Goal: Task Accomplishment & Management: Manage account settings

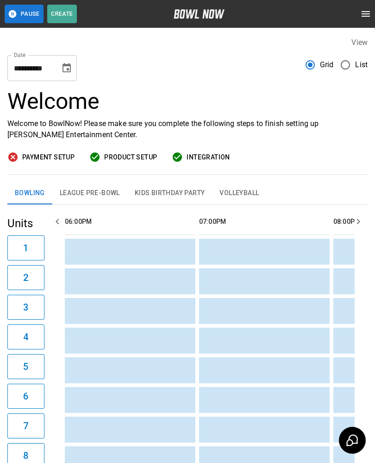
click at [67, 62] on button "Choose date, selected date is Oct 11, 2025" at bounding box center [66, 68] width 19 height 19
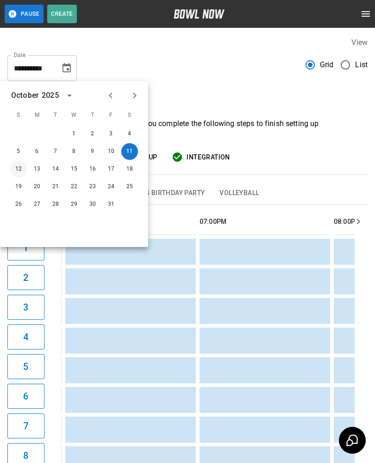
click at [18, 170] on button "12" at bounding box center [18, 169] width 17 height 17
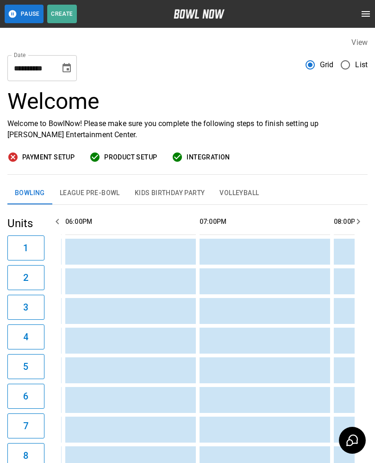
type input "**********"
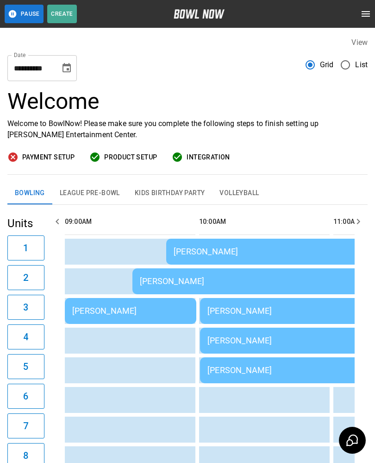
click at [145, 306] on div "[PERSON_NAME]" at bounding box center [130, 311] width 117 height 10
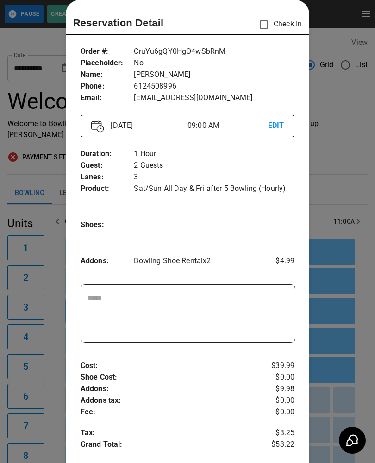
click at [263, 342] on div "​" at bounding box center [188, 313] width 214 height 58
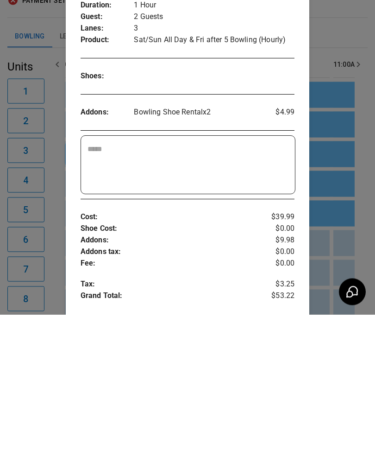
click at [218, 406] on p "Fee :" at bounding box center [170, 412] width 178 height 12
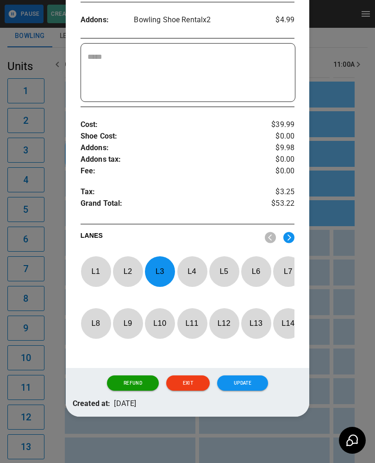
click at [155, 260] on p "L 3" at bounding box center [159, 271] width 31 height 22
click at [285, 232] on img at bounding box center [288, 238] width 11 height 12
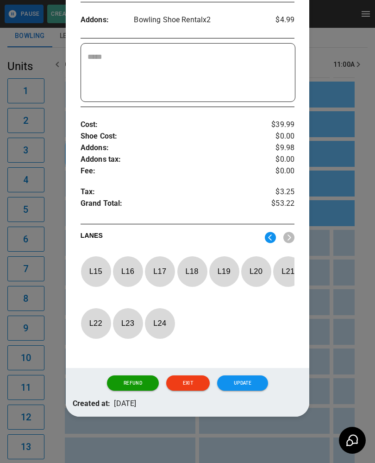
click at [254, 260] on p "L 20" at bounding box center [256, 271] width 31 height 22
click at [247, 380] on button "Update" at bounding box center [242, 383] width 51 height 16
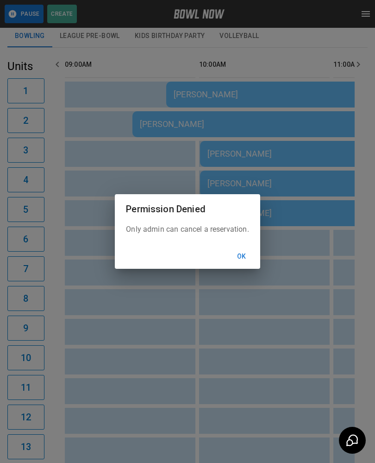
click at [246, 252] on button "Ok" at bounding box center [242, 256] width 30 height 17
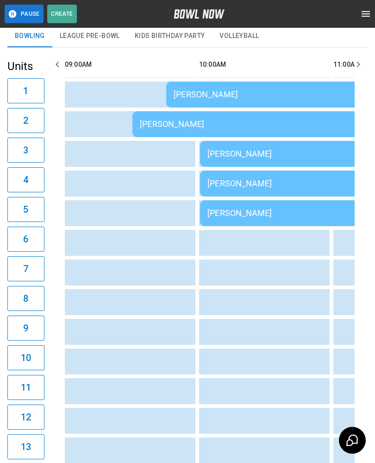
click at [255, 151] on div "[PERSON_NAME]" at bounding box center [333, 154] width 252 height 10
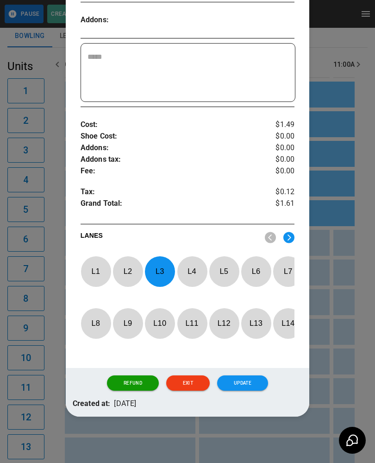
click at [163, 265] on p "L 3" at bounding box center [159, 271] width 31 height 22
click at [282, 268] on p "L 7" at bounding box center [288, 271] width 31 height 22
click at [244, 386] on button "Update" at bounding box center [242, 383] width 51 height 16
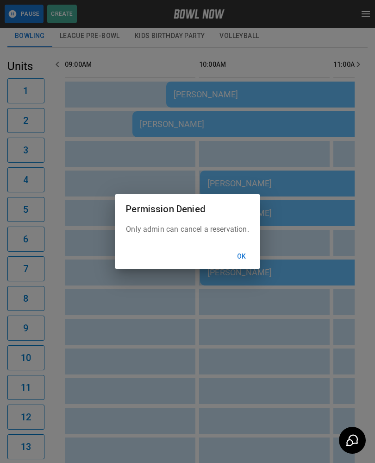
click at [153, 331] on div "Permission Denied Only admin can cancel a reservation. Ok" at bounding box center [187, 231] width 375 height 463
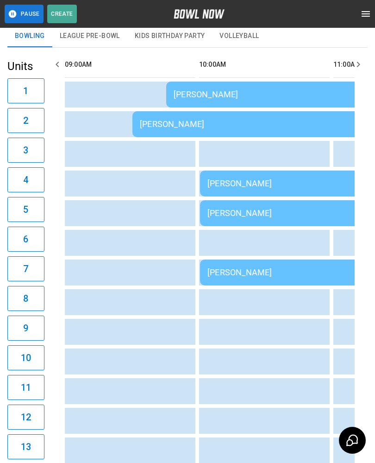
click at [250, 208] on div "[PERSON_NAME]" at bounding box center [333, 213] width 252 height 10
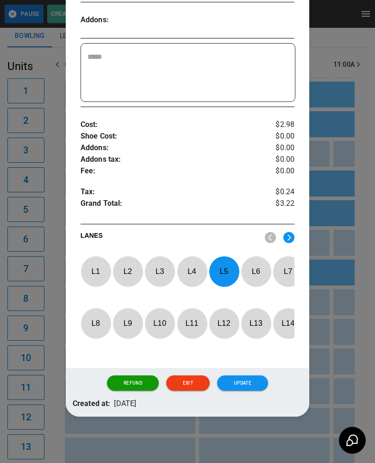
click at [222, 260] on p "L 5" at bounding box center [224, 271] width 31 height 22
click at [161, 264] on p "L 3" at bounding box center [159, 271] width 31 height 22
click at [241, 377] on button "Update" at bounding box center [242, 383] width 51 height 16
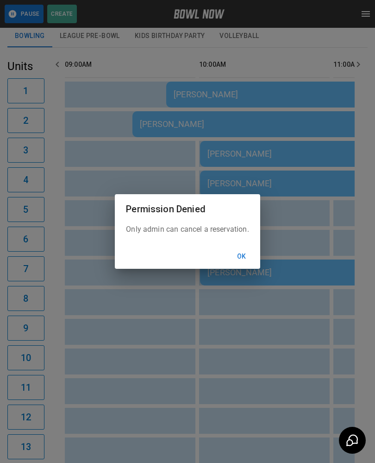
click at [248, 249] on button "Ok" at bounding box center [242, 256] width 30 height 17
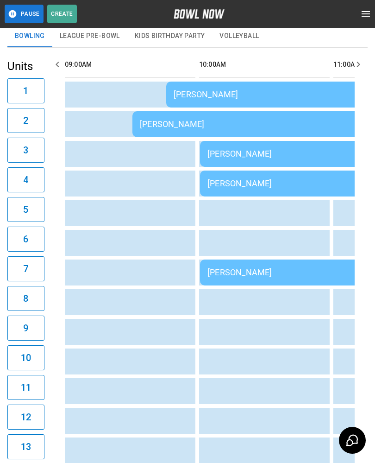
click at [226, 91] on div "[PERSON_NAME]" at bounding box center [300, 94] width 252 height 10
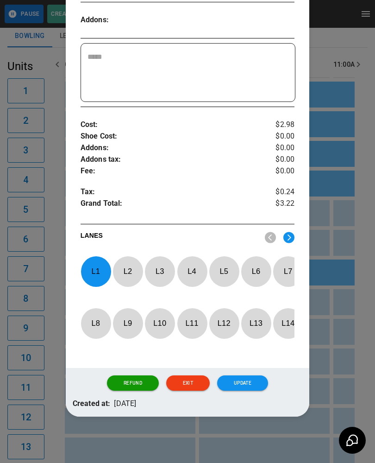
scroll to position [272, 0]
click at [95, 269] on p "L 1" at bounding box center [96, 271] width 31 height 22
click at [225, 264] on p "L 5" at bounding box center [224, 271] width 31 height 22
click at [260, 376] on button "Update" at bounding box center [242, 383] width 51 height 16
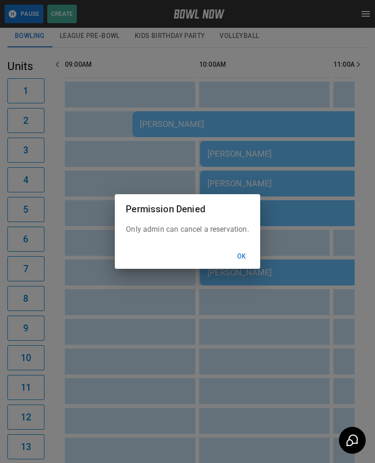
click at [247, 255] on button "Ok" at bounding box center [242, 256] width 30 height 17
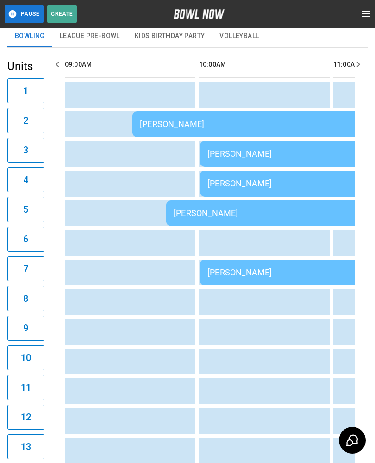
click at [207, 114] on td "[PERSON_NAME]" at bounding box center [265, 124] width 267 height 26
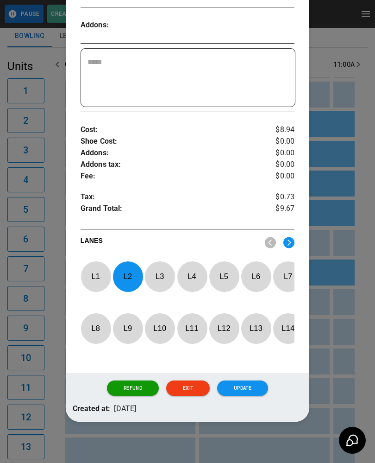
click at [126, 265] on p "L 2" at bounding box center [128, 276] width 31 height 22
click at [257, 265] on p "L 6" at bounding box center [256, 276] width 31 height 22
click at [251, 380] on button "Update" at bounding box center [242, 388] width 51 height 16
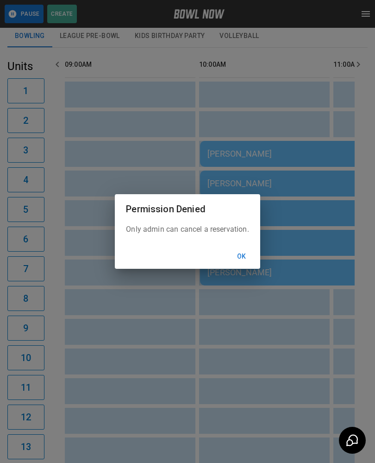
click at [248, 254] on button "Ok" at bounding box center [242, 256] width 30 height 17
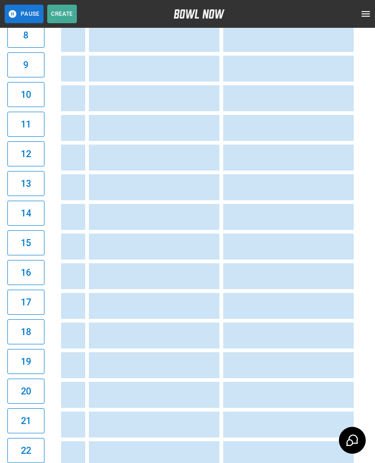
scroll to position [0, 419]
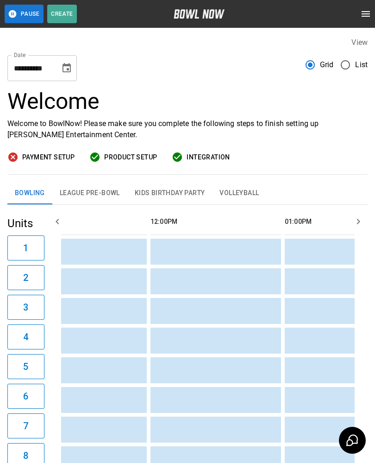
scroll to position [0, 382]
